Goal: Transaction & Acquisition: Subscribe to service/newsletter

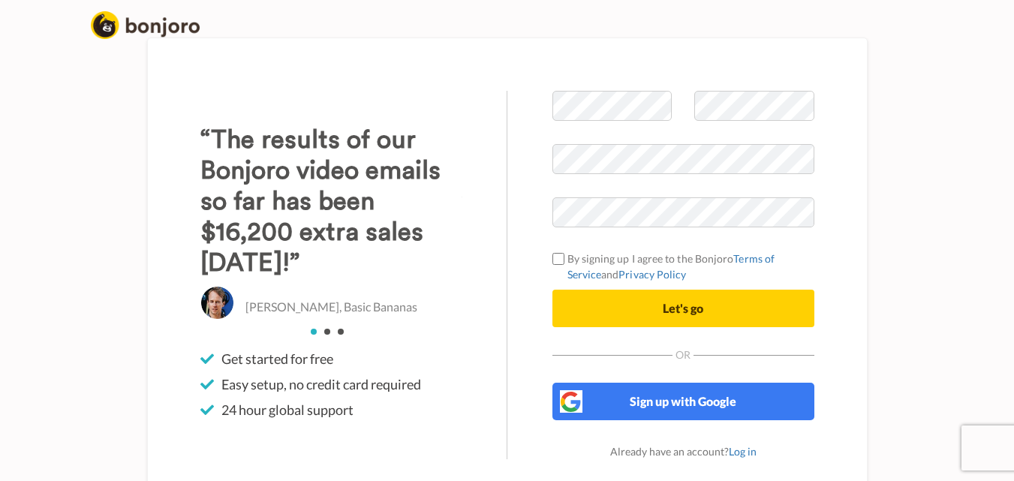
click at [578, 328] on div "Welcome to [PERSON_NAME] By signing up I agree to the Bonjoro Terms of Service …" at bounding box center [684, 275] width 262 height 369
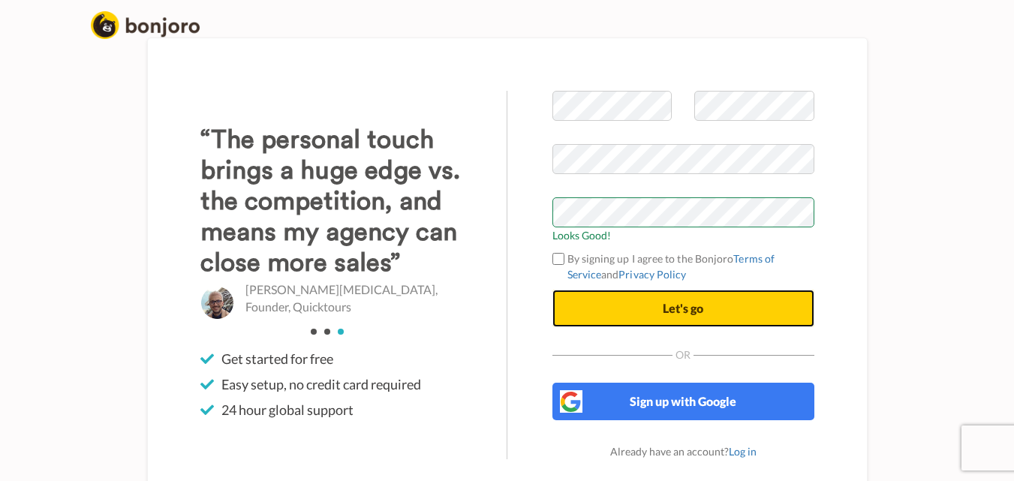
click at [674, 303] on span "Let's go" at bounding box center [683, 308] width 41 height 14
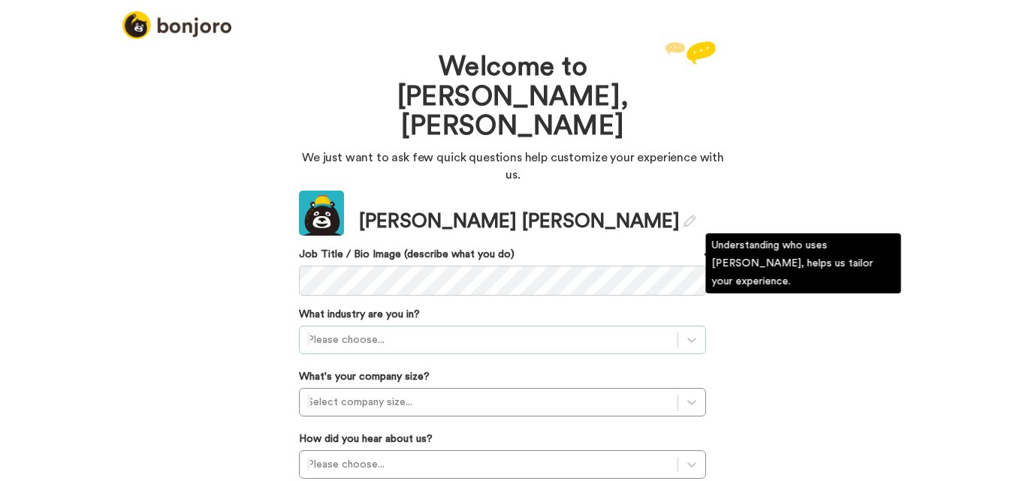
click at [442, 258] on div "Update Linda James Job Title / Bio Image (describe what you do) What industry a…" at bounding box center [502, 408] width 407 height 435
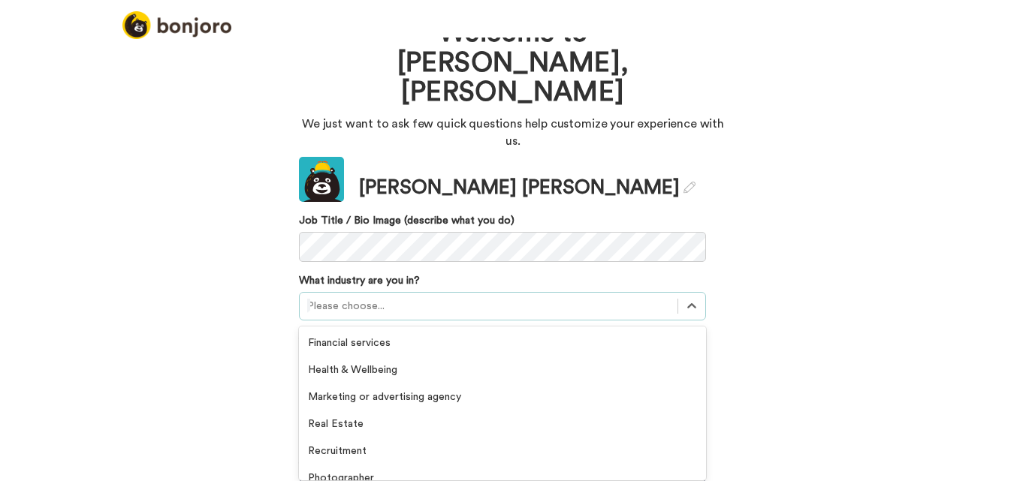
scroll to position [245, 0]
click at [430, 382] on div "Marketing or advertising agency" at bounding box center [502, 395] width 407 height 27
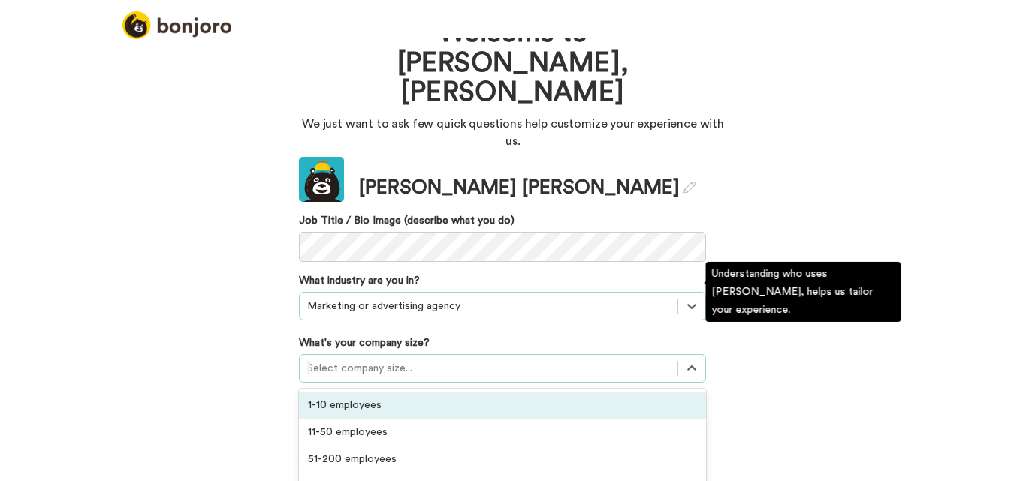
click at [369, 419] on div "11-50 employees" at bounding box center [502, 432] width 407 height 27
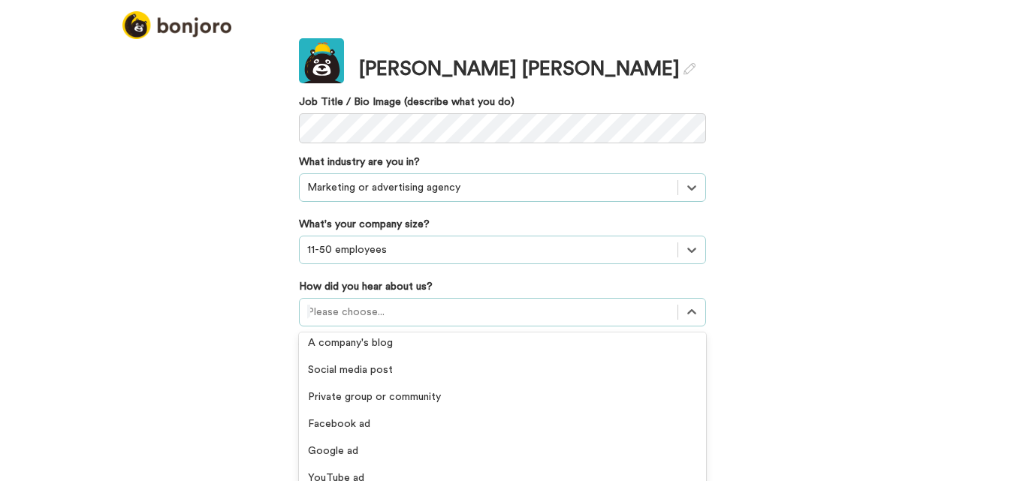
scroll to position [144, 0]
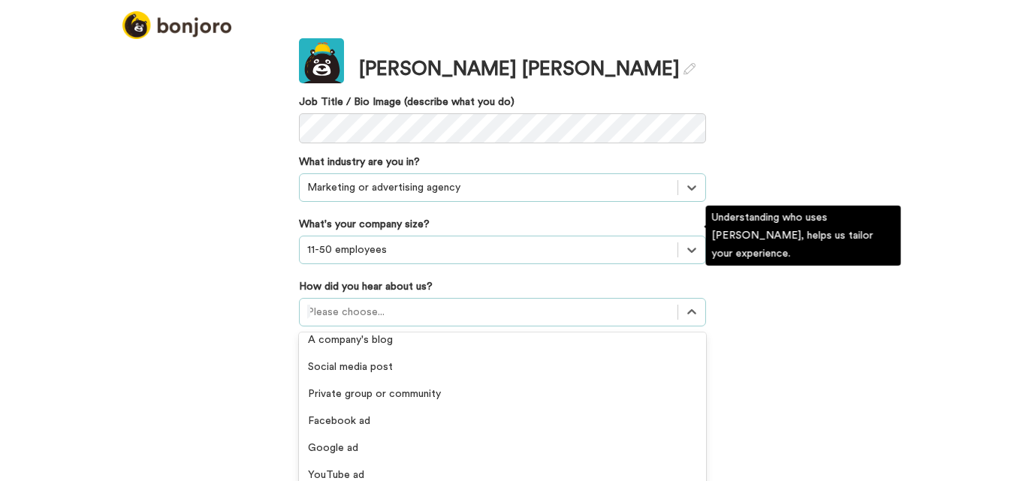
click at [342, 462] on div "YouTube ad" at bounding box center [502, 475] width 407 height 27
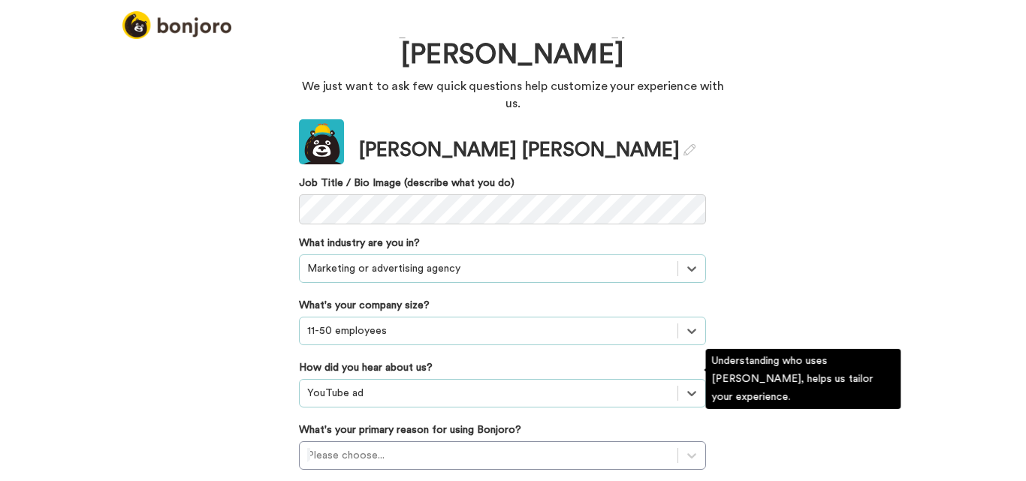
scroll to position [158, 0]
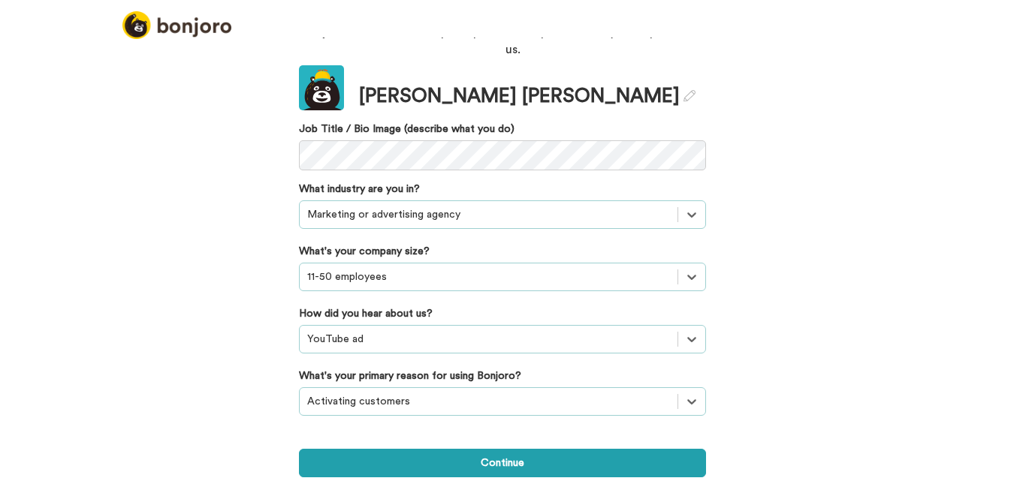
scroll to position [49, 0]
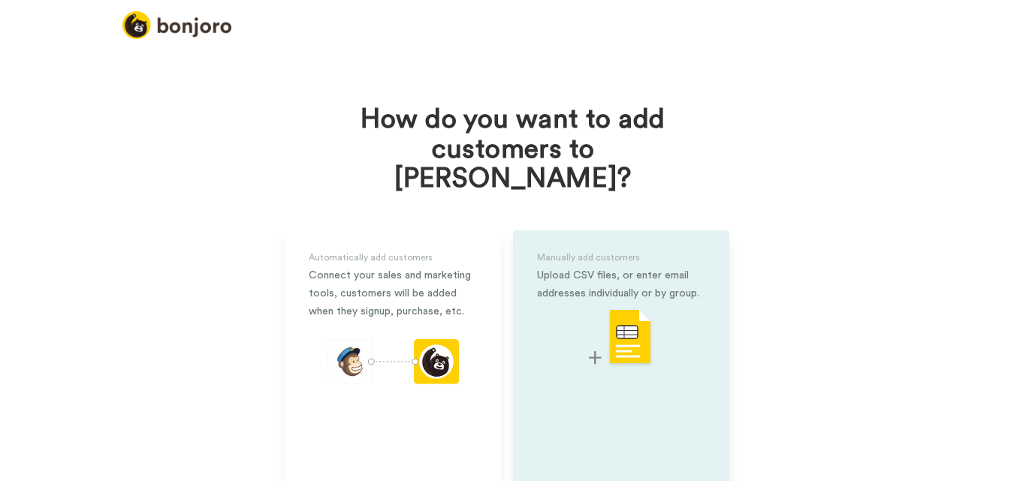
click at [610, 309] on img at bounding box center [621, 338] width 65 height 59
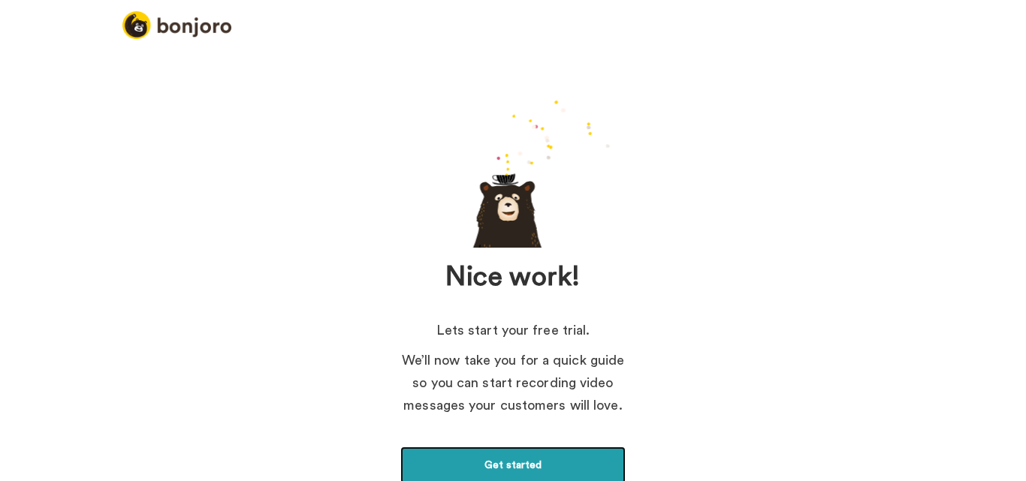
click at [547, 460] on link "Get started" at bounding box center [512, 466] width 225 height 38
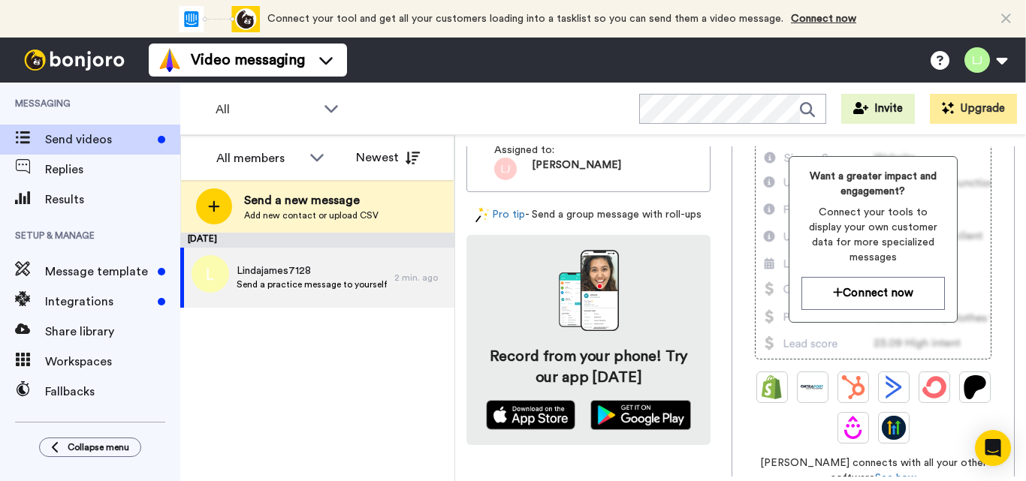
scroll to position [207, 0]
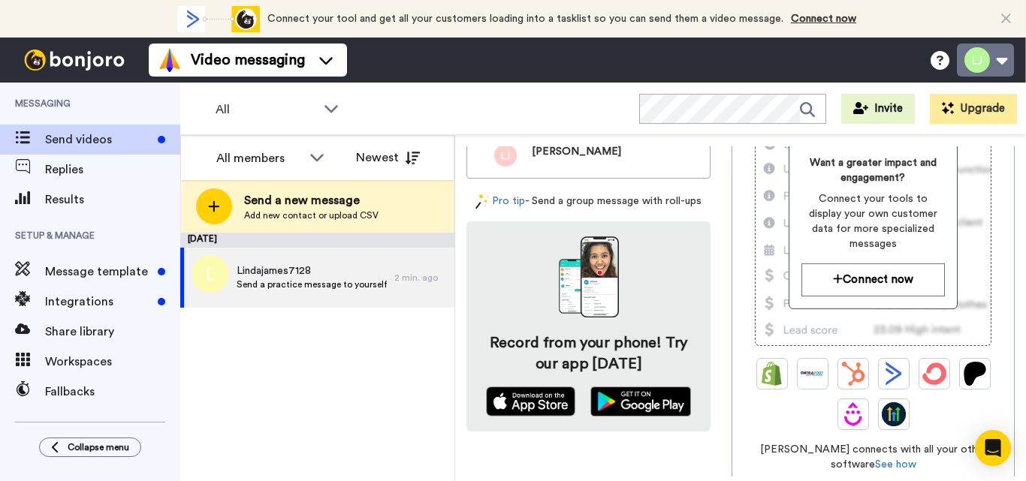
click at [1000, 68] on button at bounding box center [985, 60] width 57 height 33
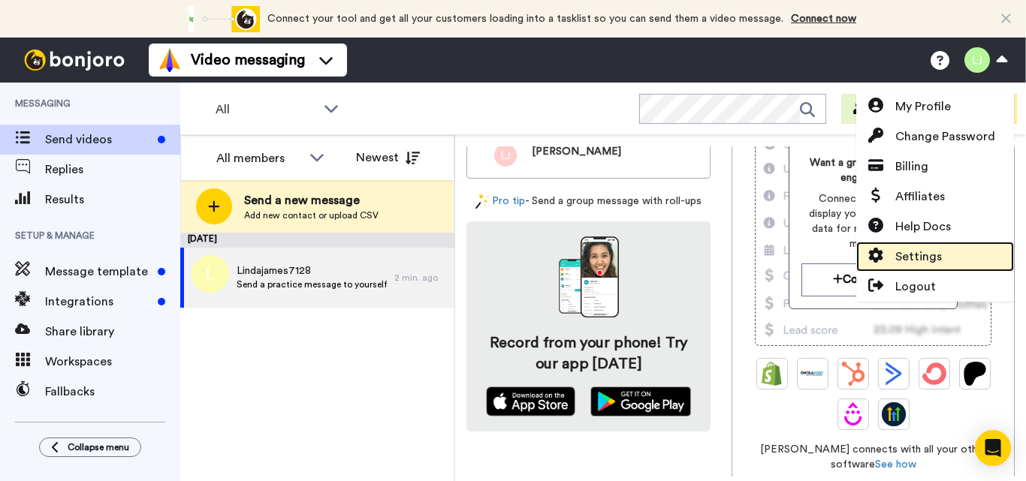
click at [880, 257] on icon at bounding box center [876, 255] width 14 height 15
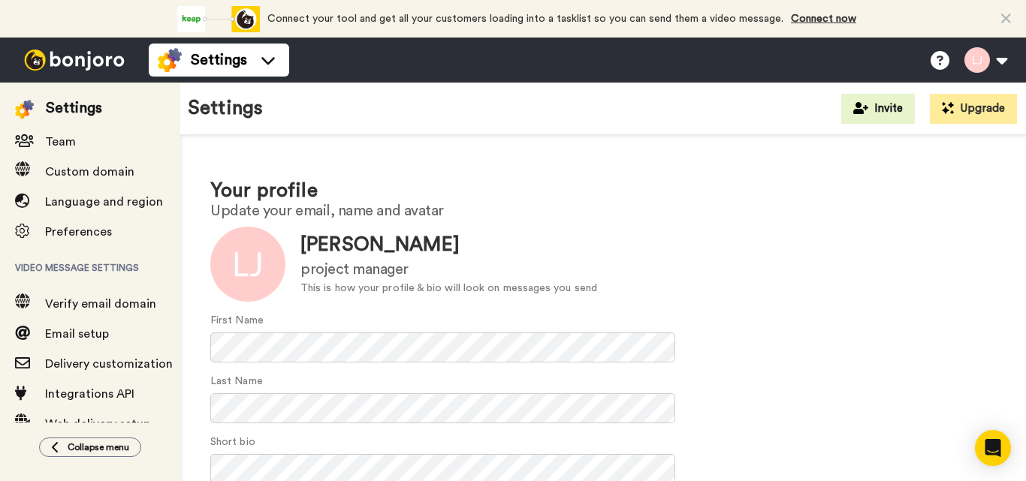
scroll to position [157, 0]
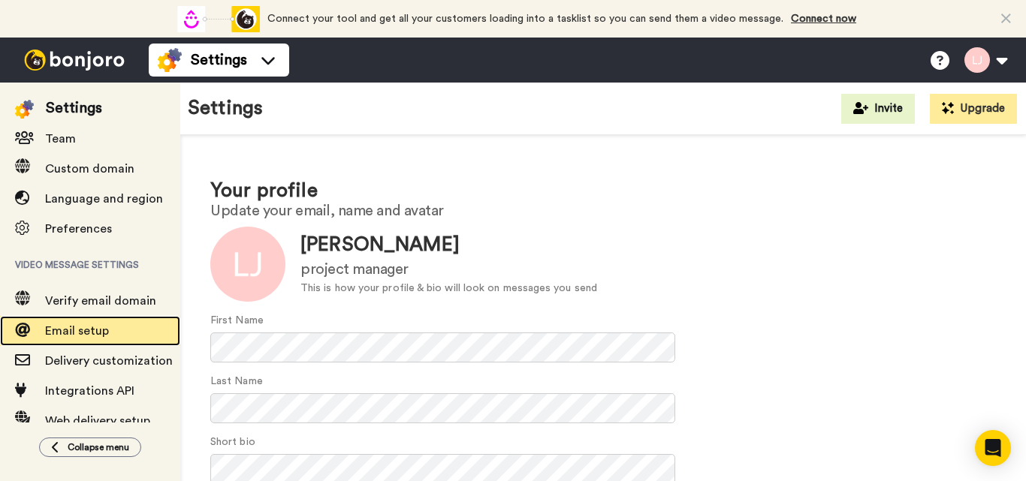
click at [87, 332] on span "Email setup" at bounding box center [77, 331] width 64 height 12
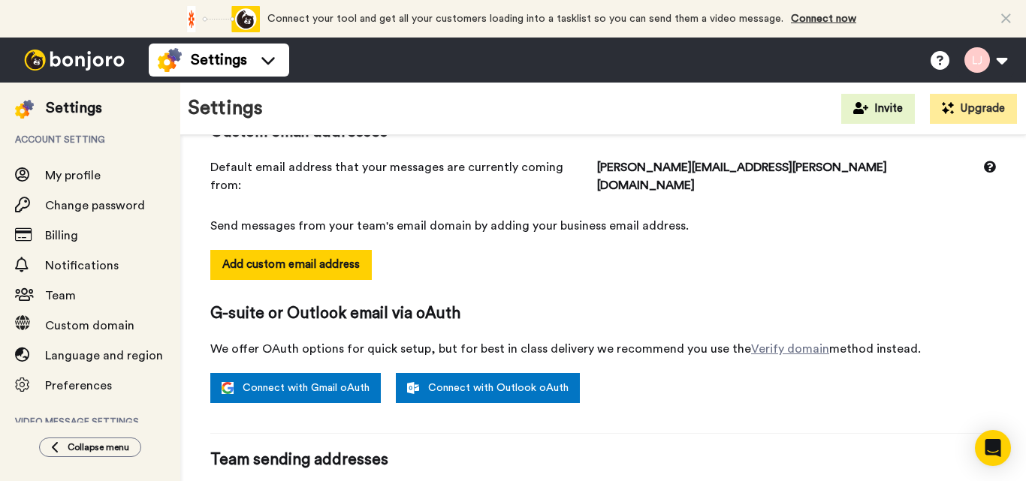
scroll to position [176, 0]
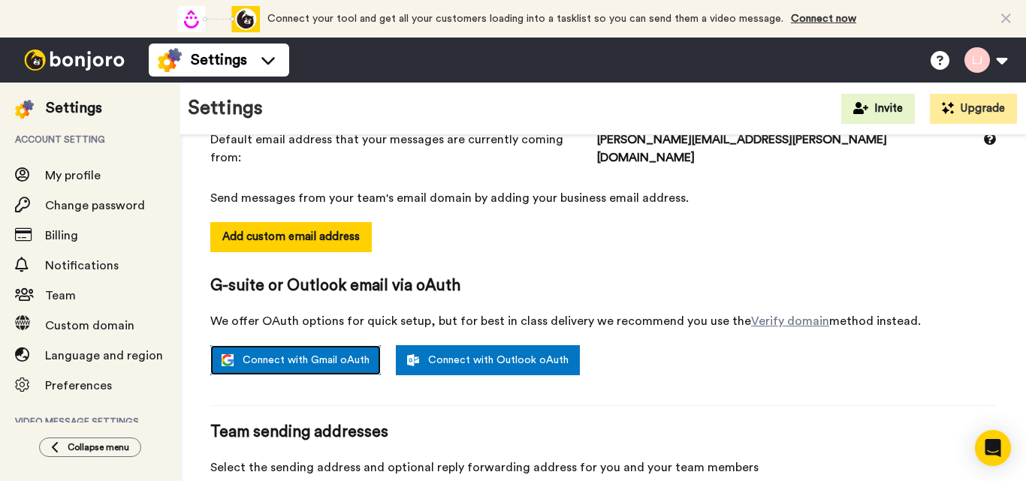
click at [320, 345] on link "Connect with Gmail oAuth" at bounding box center [295, 360] width 170 height 30
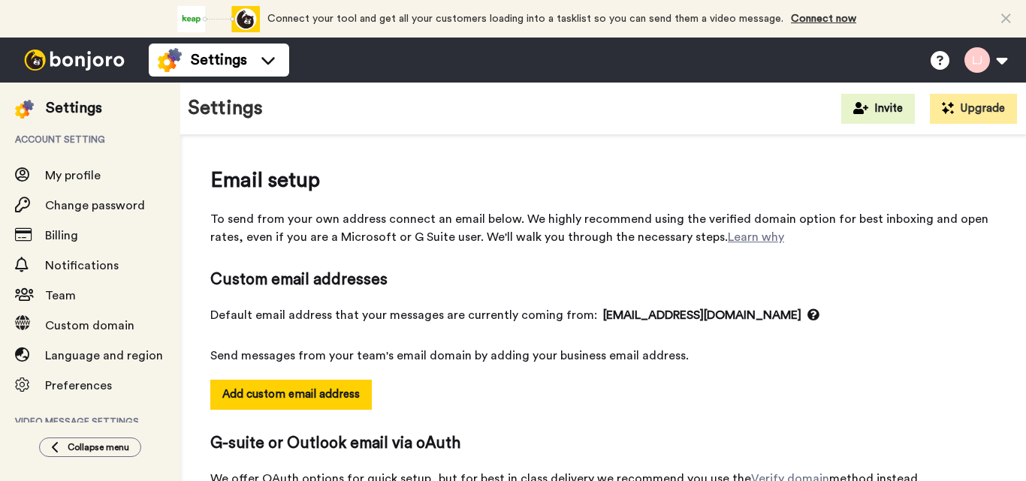
select select "164471"
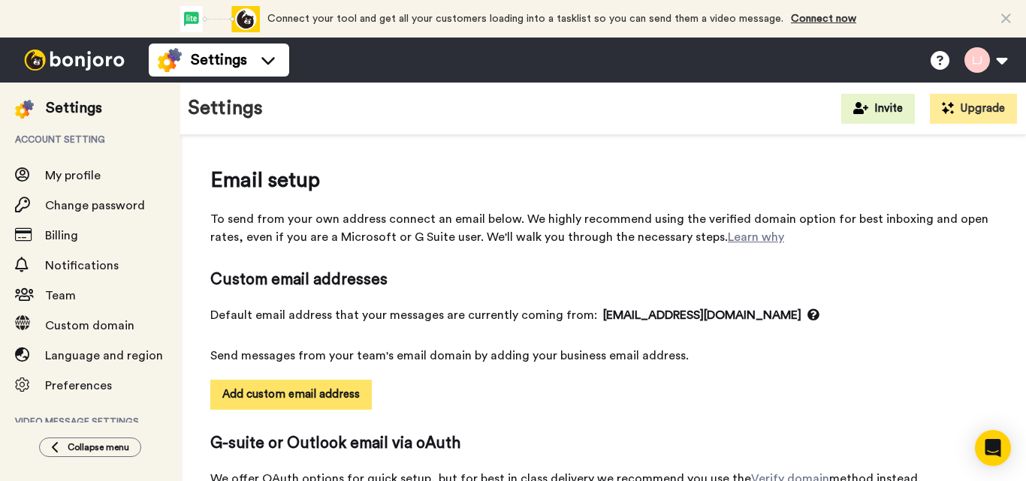
click at [321, 388] on button "Add custom email address" at bounding box center [290, 395] width 161 height 30
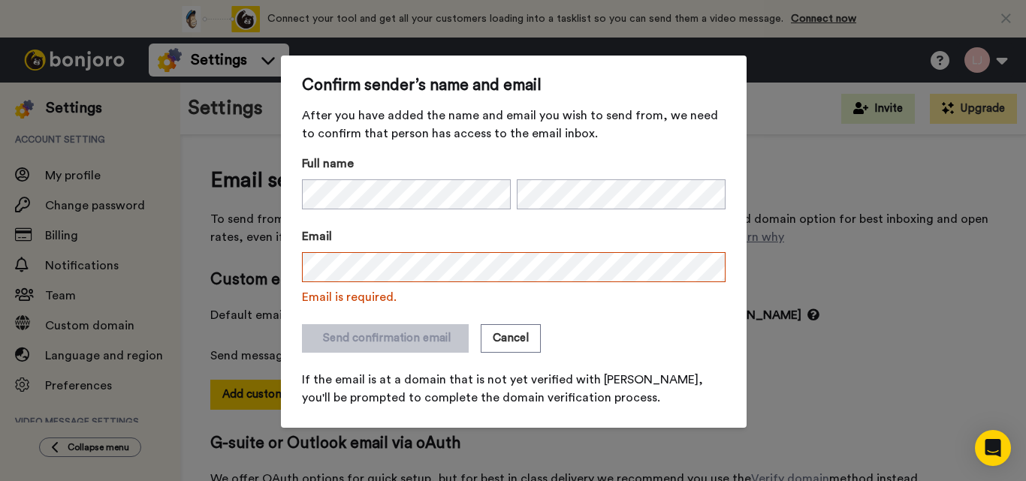
click at [848, 269] on div "Confirm sender’s name and email After you have added the name and email you wis…" at bounding box center [513, 240] width 1026 height 481
